Goal: Information Seeking & Learning: Understand process/instructions

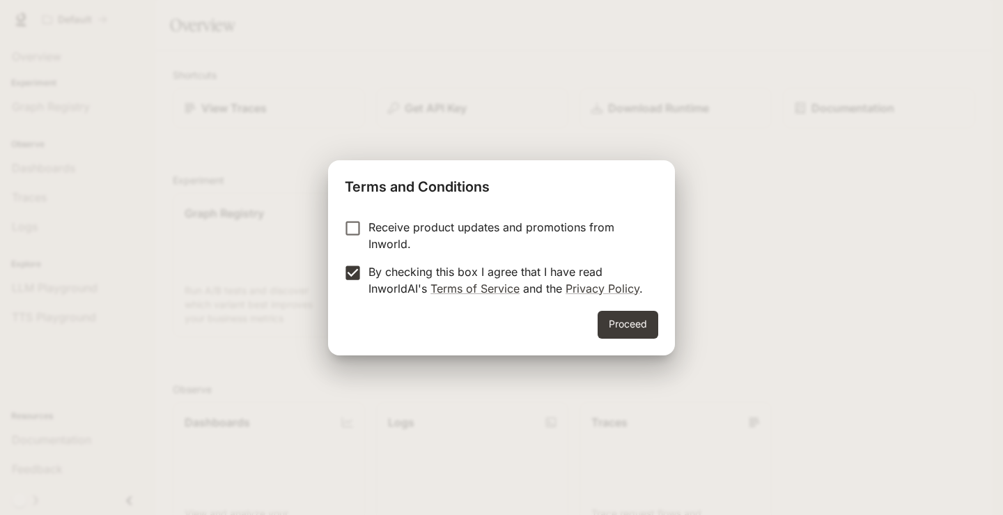
click at [634, 328] on button "Proceed" at bounding box center [627, 325] width 61 height 28
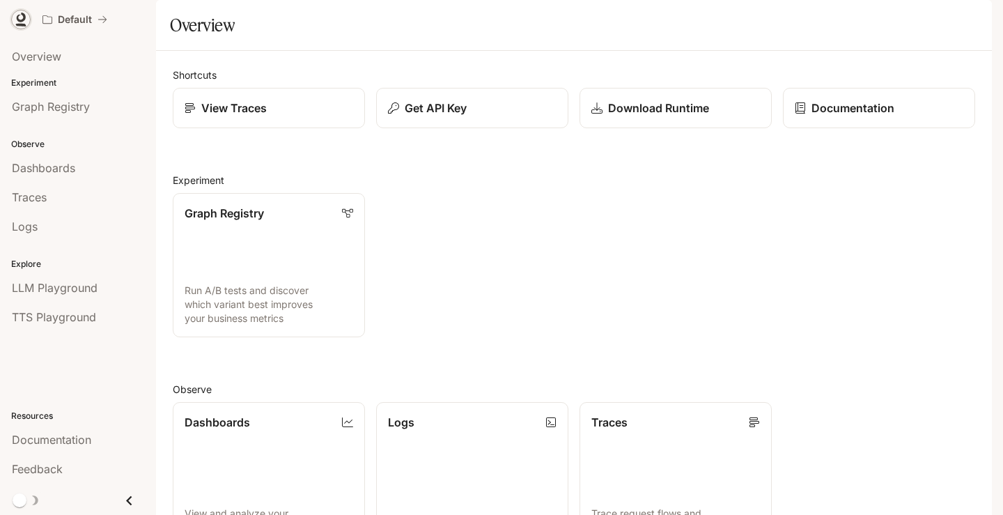
click at [23, 20] on icon at bounding box center [21, 18] width 9 height 10
click at [320, 116] on div "View Traces" at bounding box center [269, 108] width 170 height 17
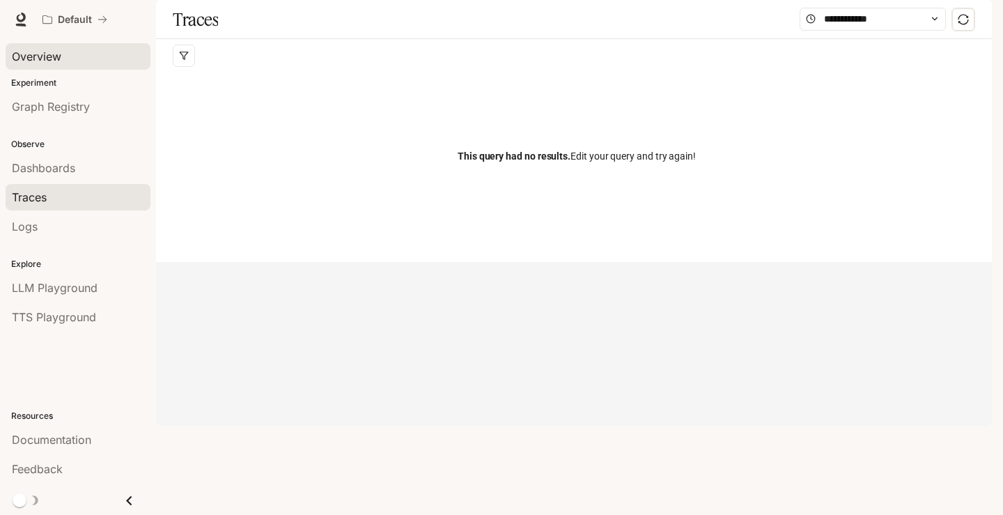
click at [79, 61] on div "Overview" at bounding box center [78, 56] width 132 height 17
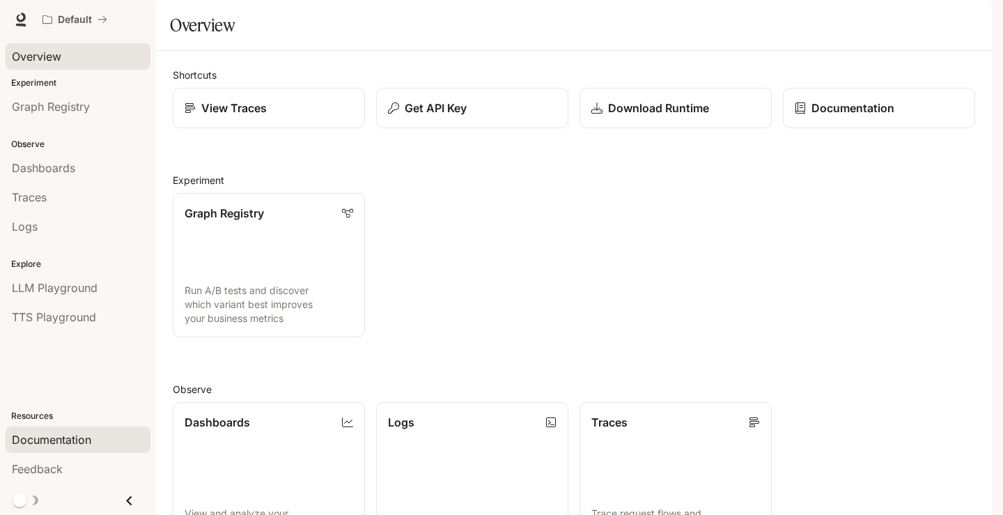
click at [56, 439] on span "Documentation" at bounding box center [51, 439] width 79 height 17
click at [929, 13] on span "Documentation" at bounding box center [907, 19] width 69 height 17
